Goal: Information Seeking & Learning: Learn about a topic

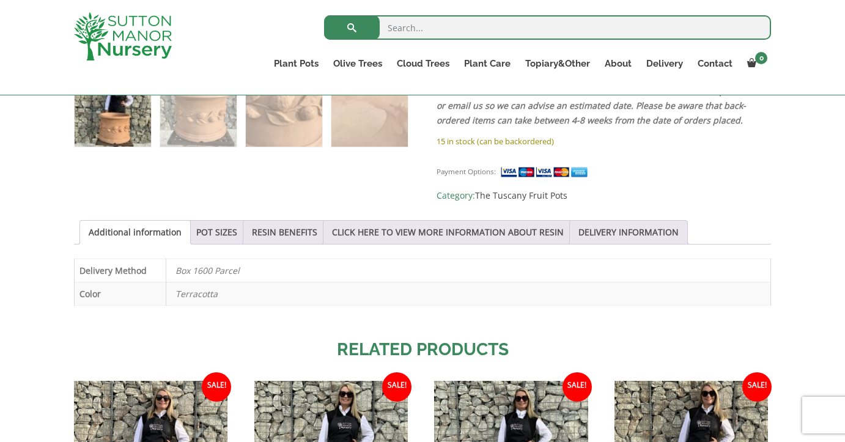
scroll to position [760, 0]
click at [228, 220] on link "POT SIZES" at bounding box center [216, 231] width 41 height 23
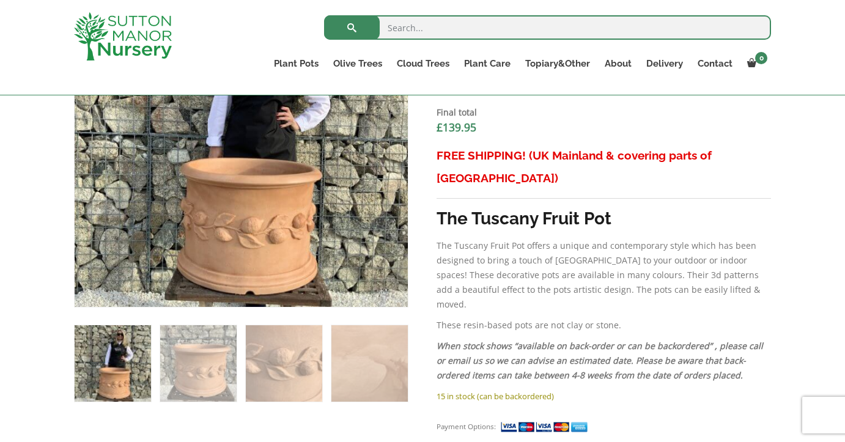
scroll to position [500, 0]
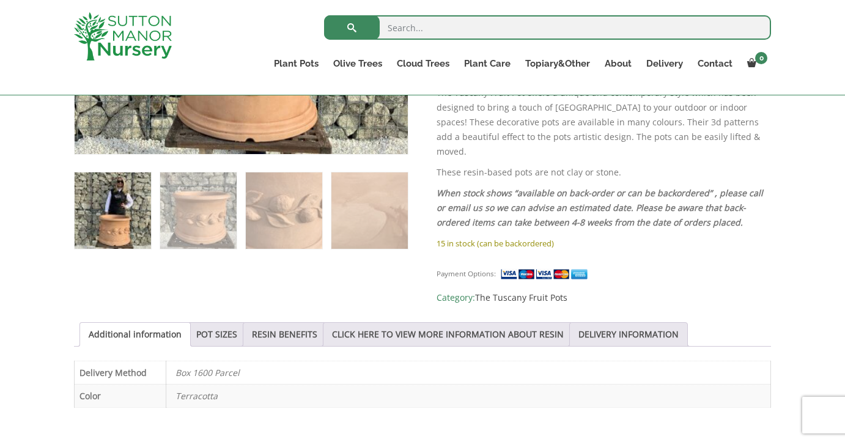
scroll to position [663, 0]
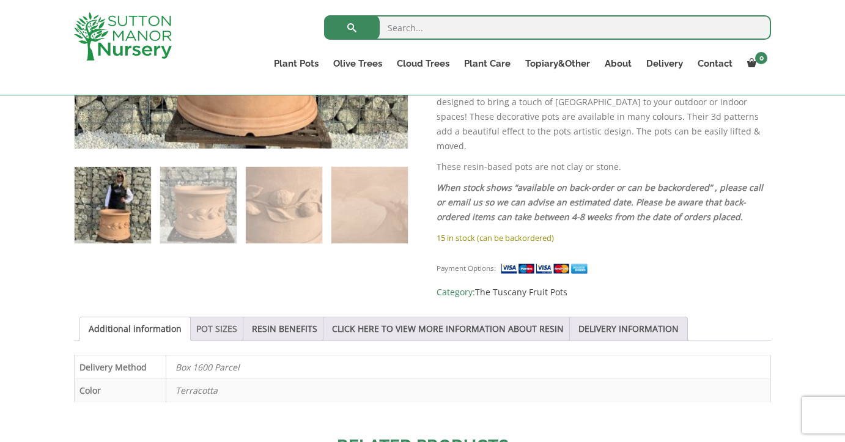
click at [220, 318] on link "POT SIZES" at bounding box center [216, 329] width 41 height 23
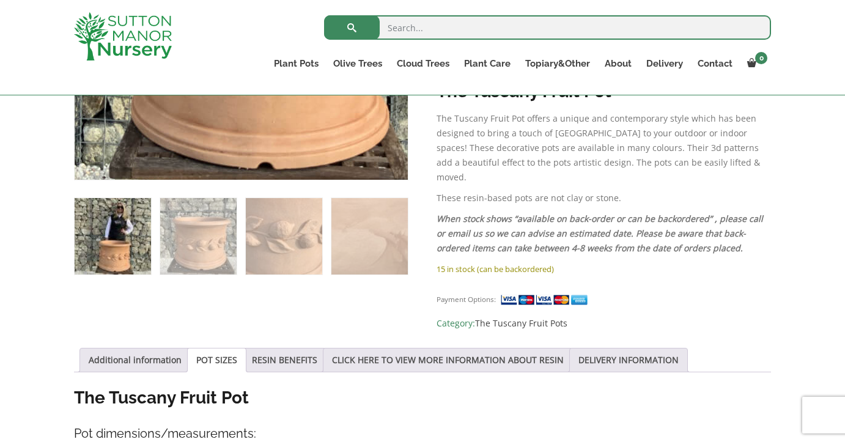
scroll to position [636, 0]
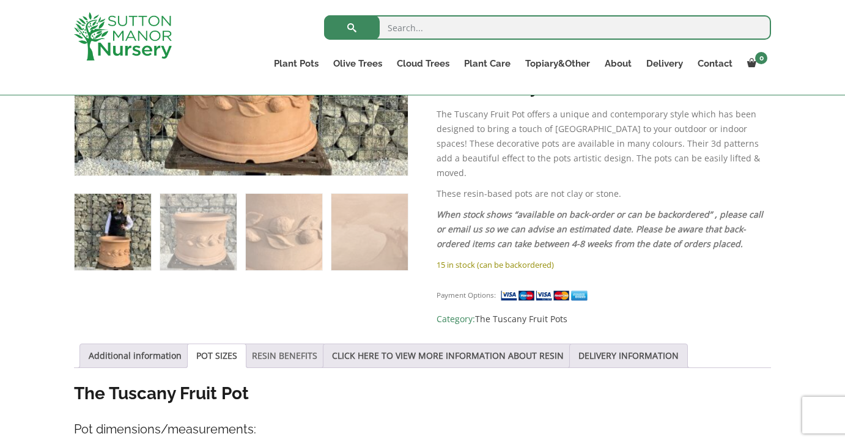
click at [311, 344] on link "RESIN BENEFITS" at bounding box center [284, 355] width 65 height 23
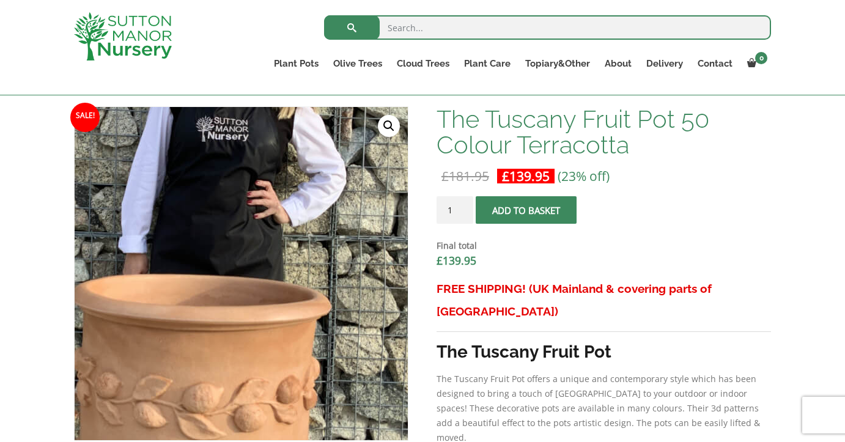
scroll to position [376, 0]
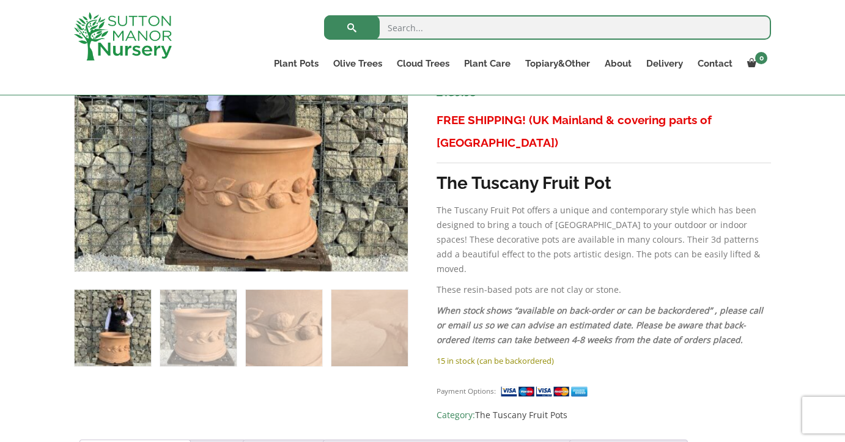
scroll to position [532, 0]
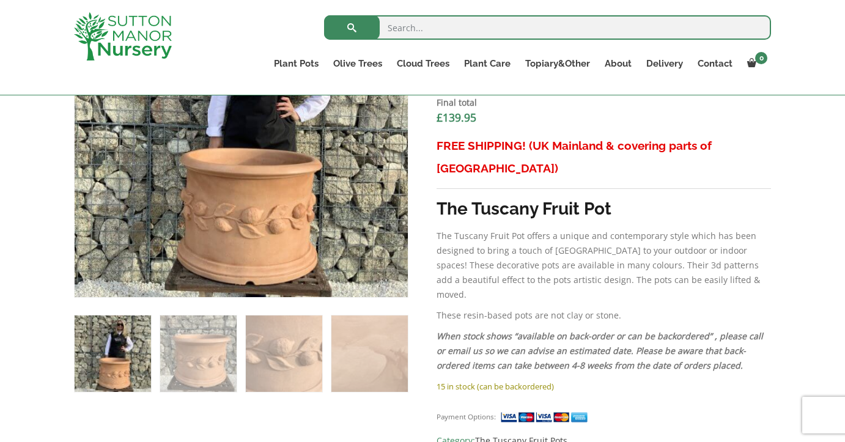
scroll to position [513, 0]
